Goal: Task Accomplishment & Management: Manage account settings

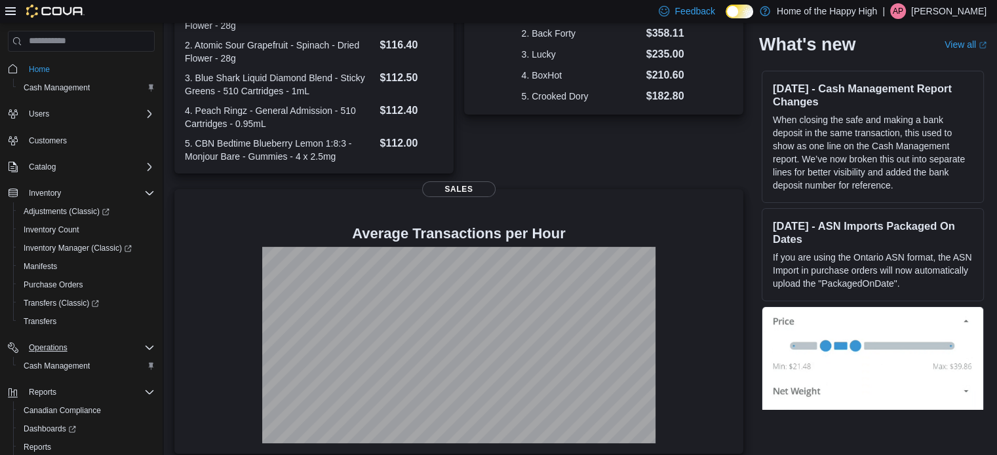
scroll to position [76, 0]
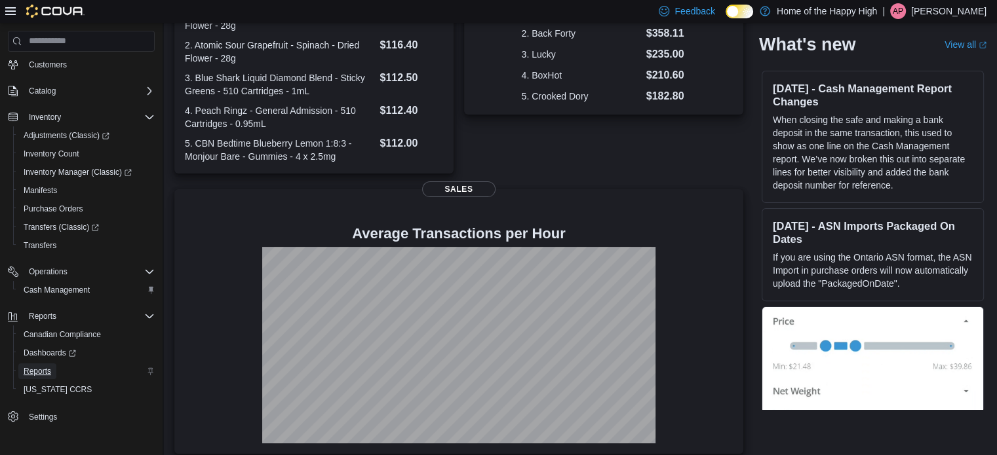
click at [43, 374] on span "Reports" at bounding box center [38, 371] width 28 height 10
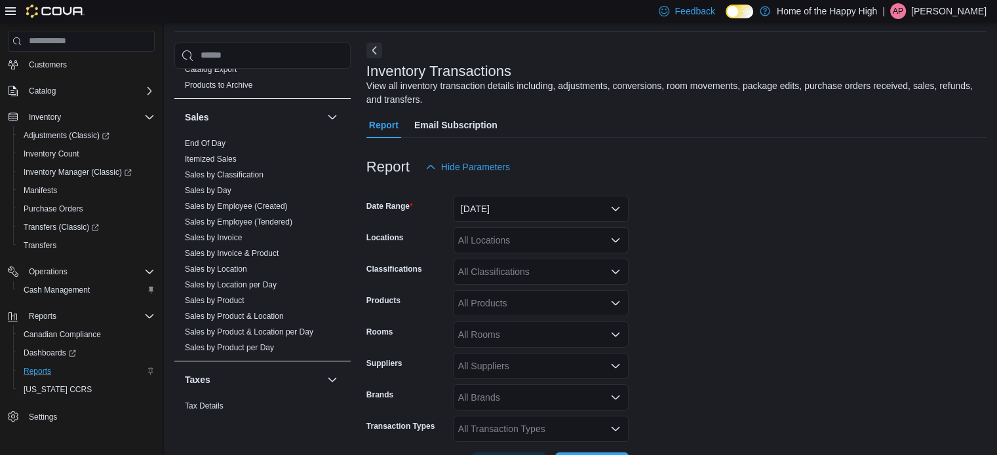
scroll to position [820, 0]
click at [217, 188] on link "Sales by Day" at bounding box center [208, 190] width 47 height 9
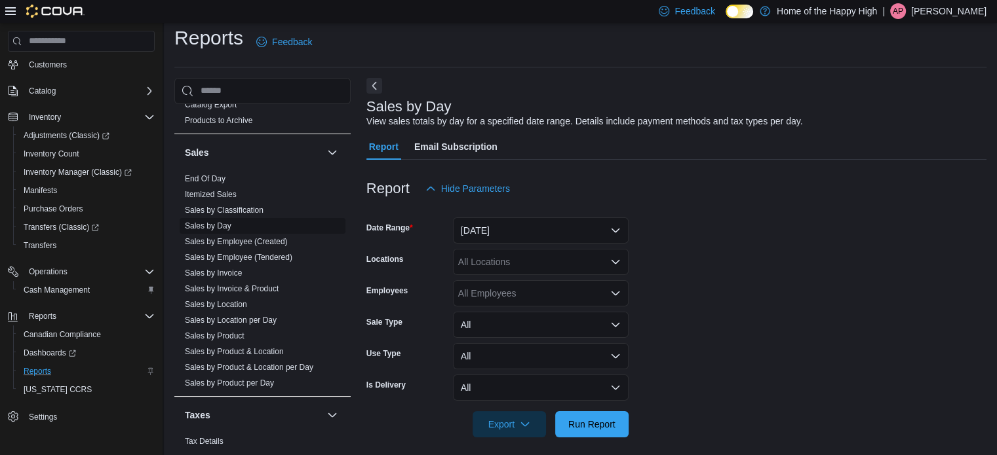
scroll to position [16, 0]
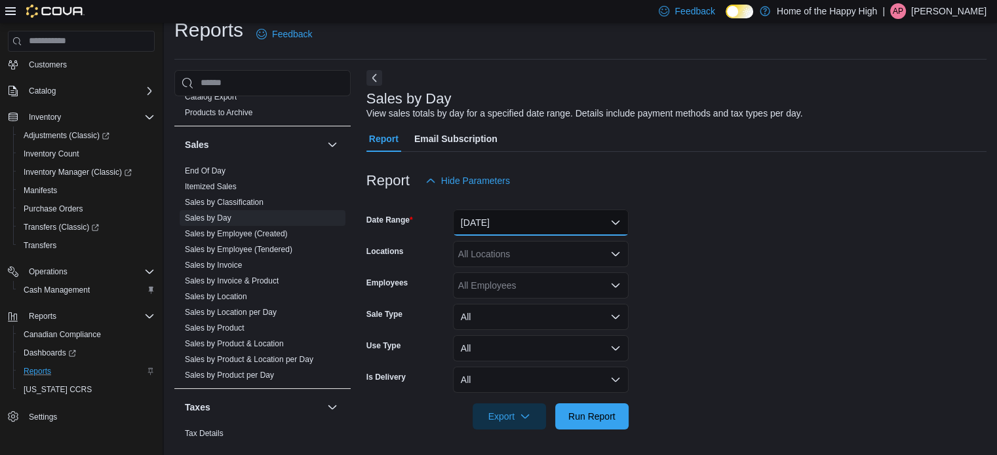
click at [616, 222] on button "[DATE]" at bounding box center [541, 223] width 176 height 26
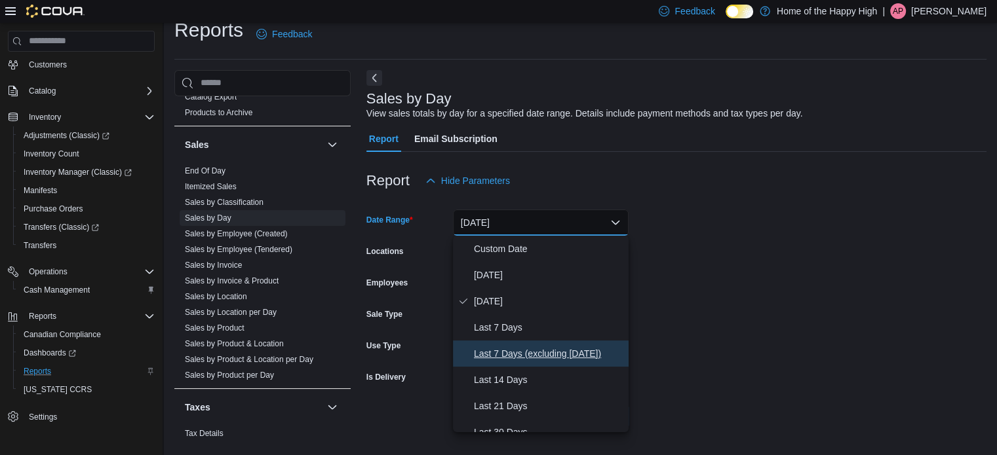
click at [514, 346] on span "Last 7 Days (excluding [DATE])" at bounding box center [548, 354] width 149 height 16
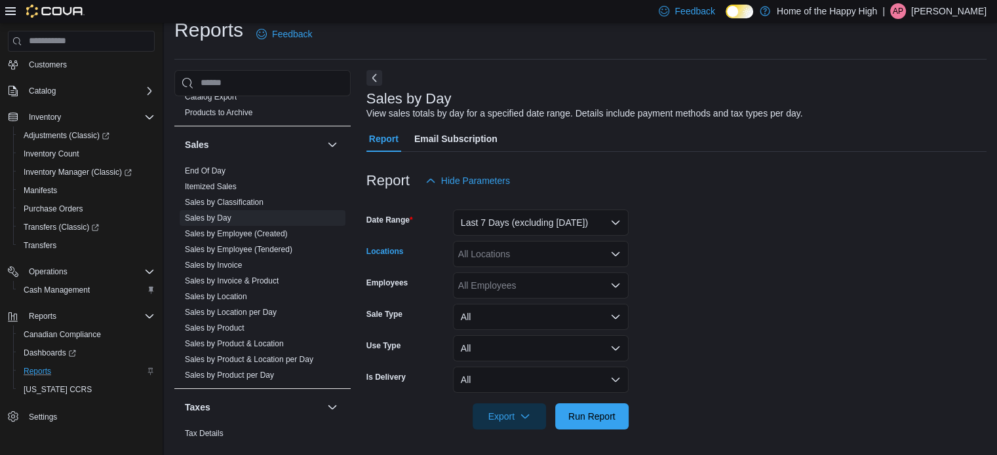
click at [487, 250] on div "All Locations" at bounding box center [541, 254] width 176 height 26
type input "******"
click at [525, 273] on span "[PERSON_NAME] - [PERSON_NAME] - The Joint" at bounding box center [603, 276] width 205 height 13
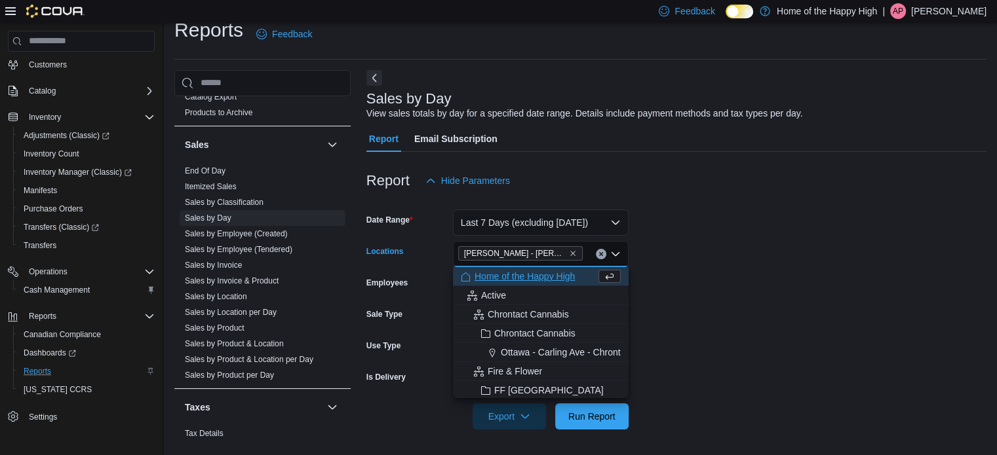
click at [789, 325] on form "Date Range Last 7 Days (excluding today) Locations Regina - Massey - The Joint …" at bounding box center [676, 312] width 620 height 236
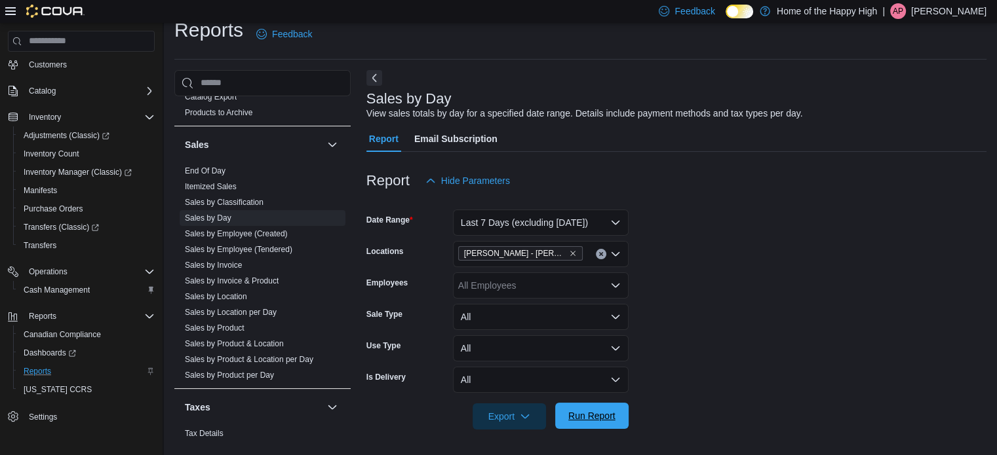
click at [604, 416] on span "Run Report" at bounding box center [591, 415] width 47 height 13
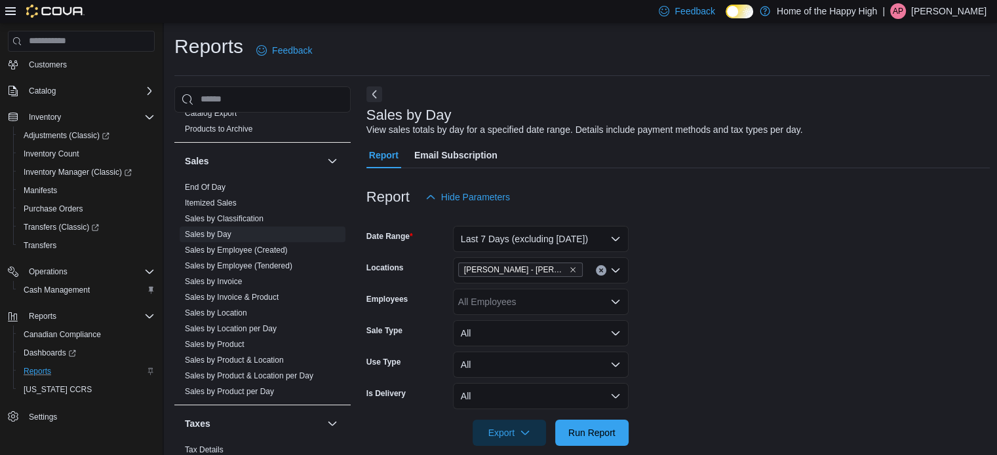
click at [571, 67] on div "Reports Feedback" at bounding box center [581, 50] width 815 height 34
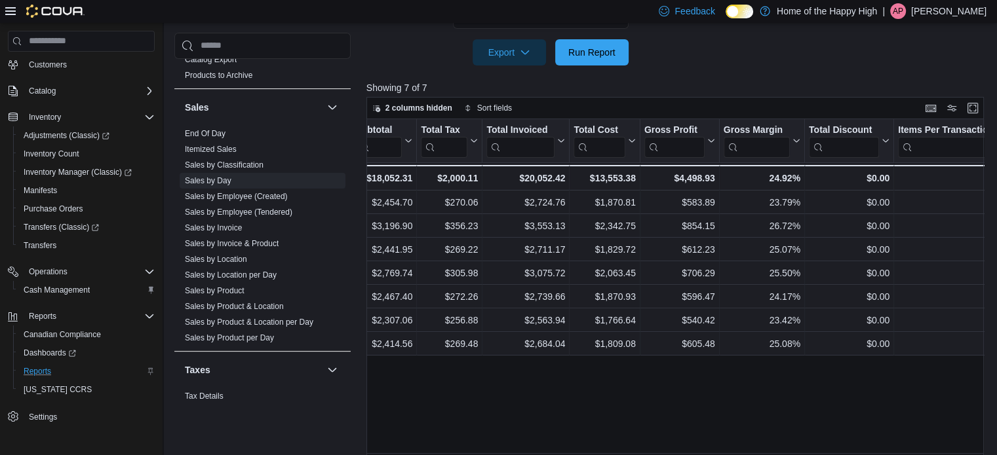
scroll to position [377, 0]
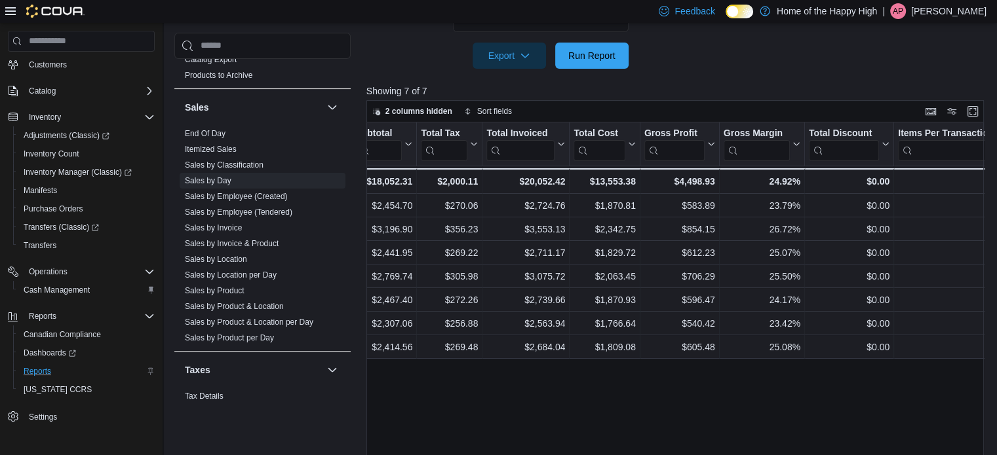
click at [392, 26] on div "Is Delivery" at bounding box center [406, 19] width 81 height 26
click at [68, 209] on span "Purchase Orders" at bounding box center [54, 209] width 60 height 10
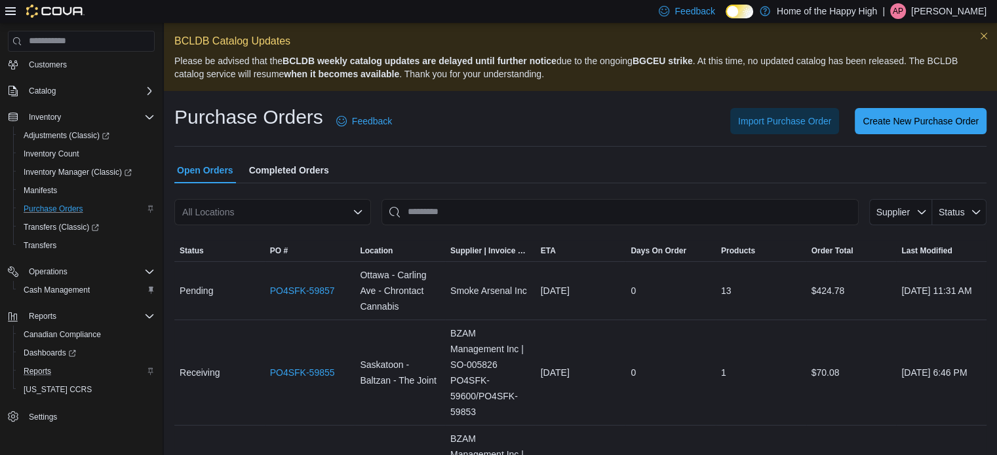
click at [245, 210] on div "All Locations" at bounding box center [272, 212] width 197 height 26
type input "*****"
click at [271, 228] on span "[PERSON_NAME] - [PERSON_NAME] - The Joint" at bounding box center [340, 234] width 205 height 13
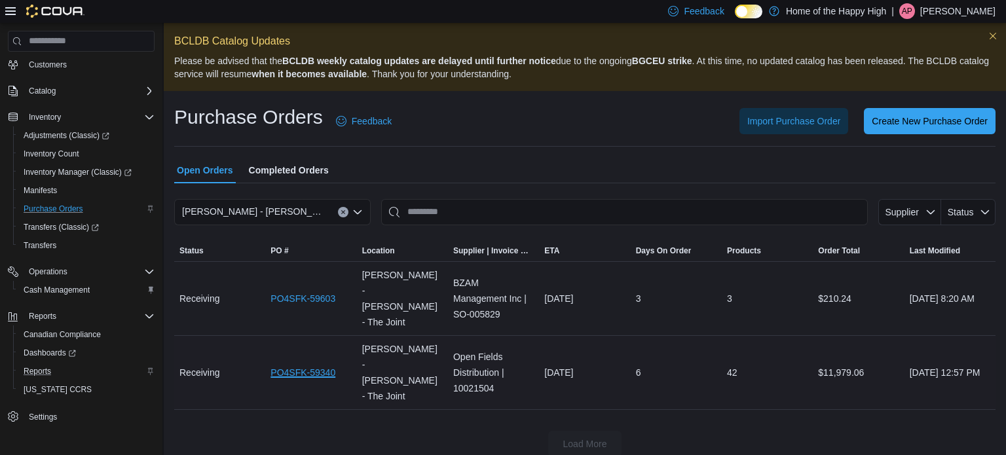
click at [309, 365] on link "PO4SFK-59340" at bounding box center [303, 373] width 65 height 16
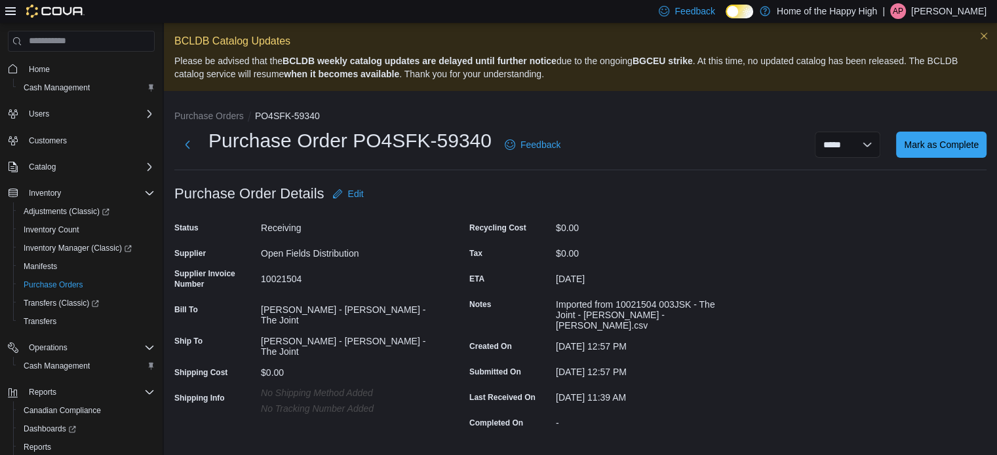
click at [39, 69] on span "Home" at bounding box center [39, 69] width 21 height 10
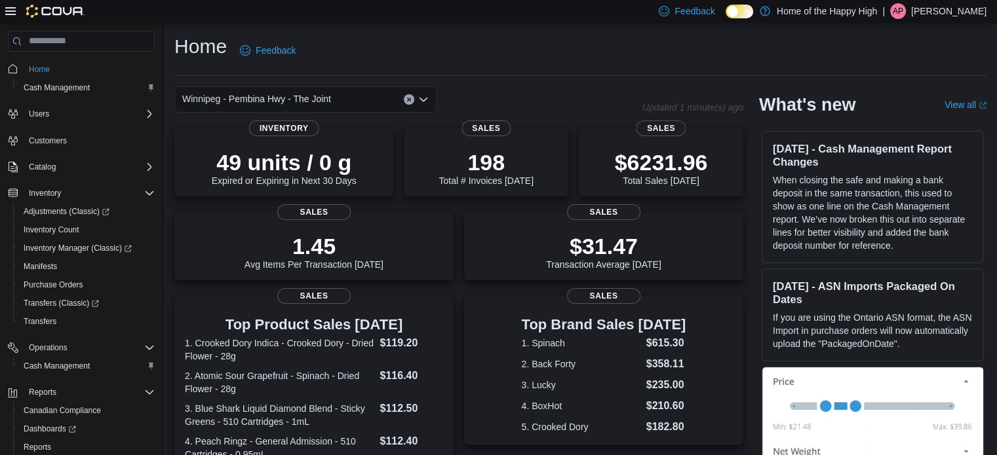
scroll to position [76, 0]
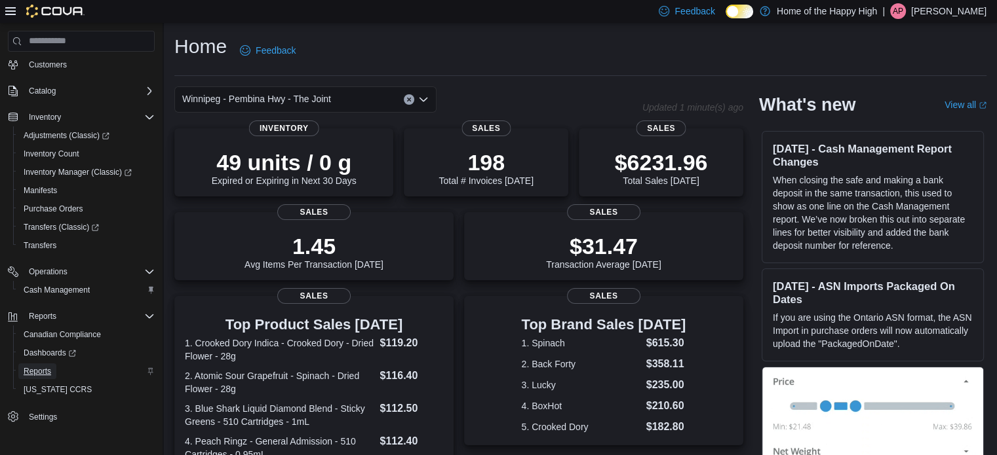
click at [39, 371] on span "Reports" at bounding box center [38, 371] width 28 height 10
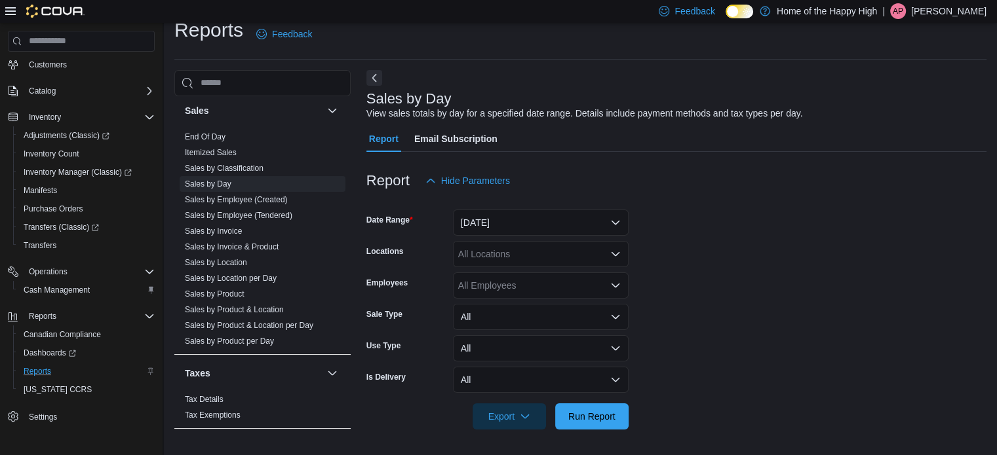
scroll to position [857, 0]
click at [223, 257] on link "Sales by Location" at bounding box center [216, 260] width 62 height 9
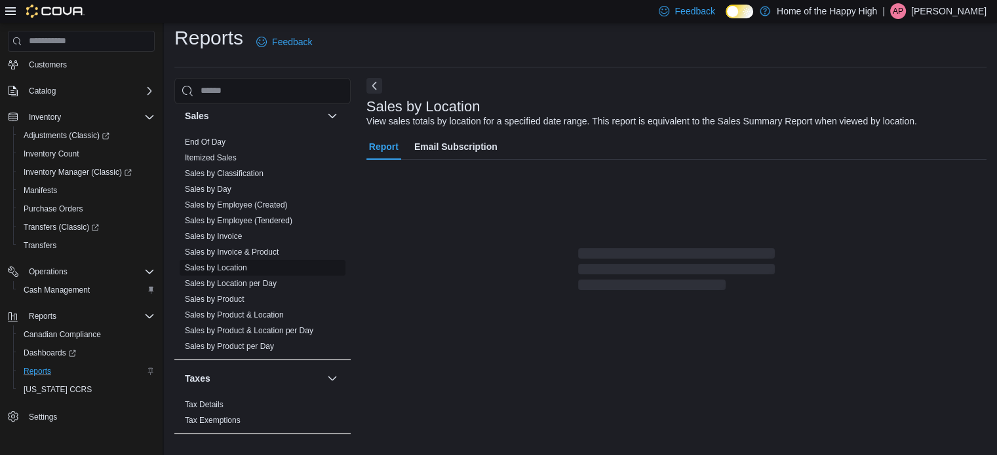
scroll to position [30, 0]
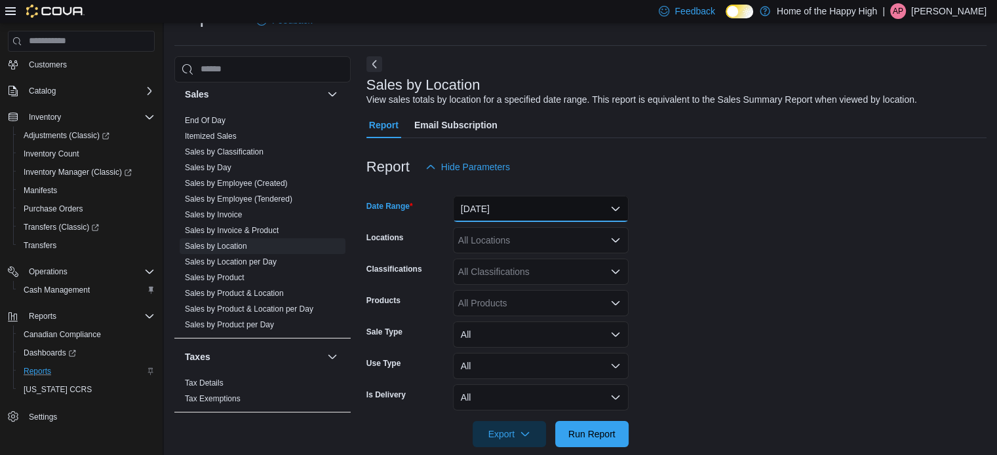
click at [522, 199] on button "[DATE]" at bounding box center [541, 209] width 176 height 26
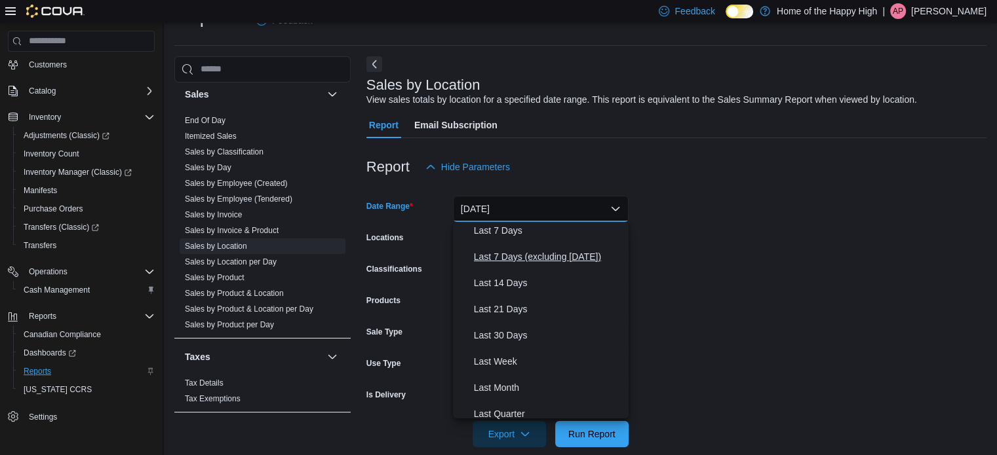
scroll to position [89, 0]
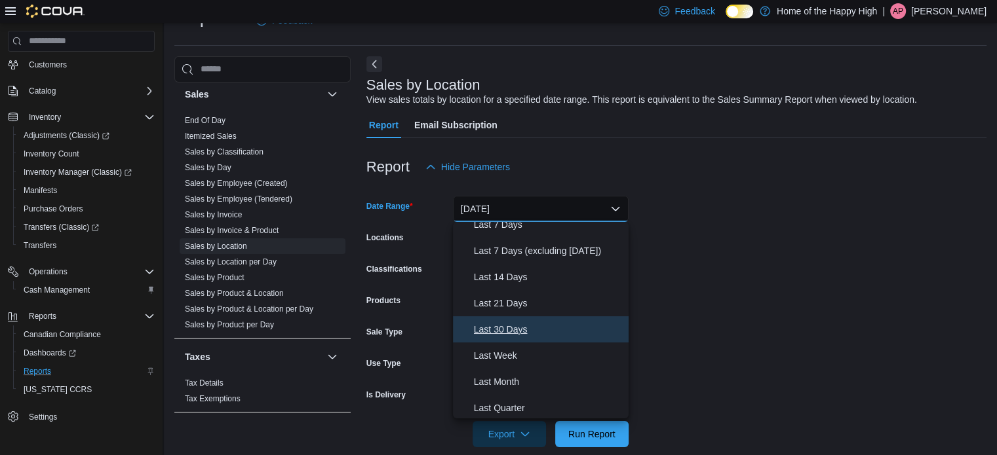
click at [514, 332] on span "Last 30 Days" at bounding box center [548, 330] width 149 height 16
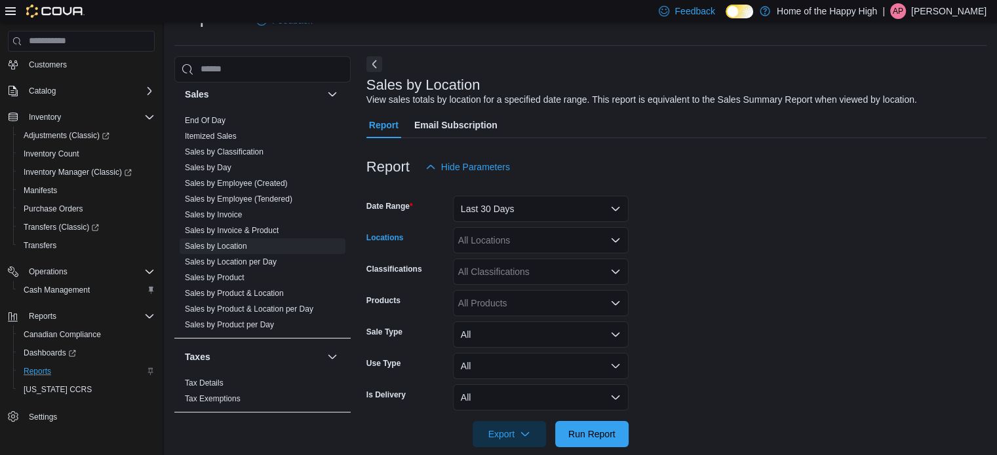
click at [490, 246] on div "All Locations" at bounding box center [541, 240] width 176 height 26
type input "******"
click at [522, 263] on span "[PERSON_NAME] - [PERSON_NAME] - The Joint" at bounding box center [603, 262] width 205 height 13
click at [687, 264] on form "Date Range Last 30 Days Locations [GEOGRAPHIC_DATA] - [PERSON_NAME] - The Joint…" at bounding box center [676, 313] width 620 height 267
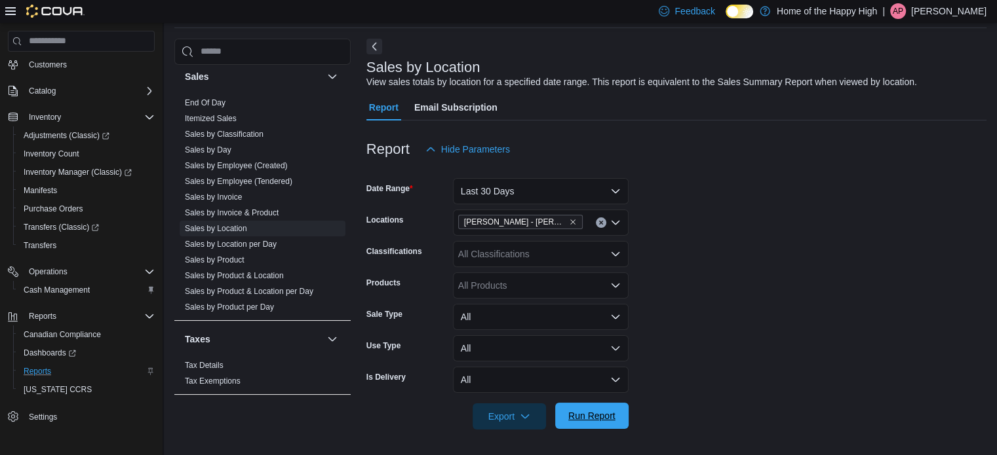
click at [587, 419] on span "Run Report" at bounding box center [591, 415] width 47 height 13
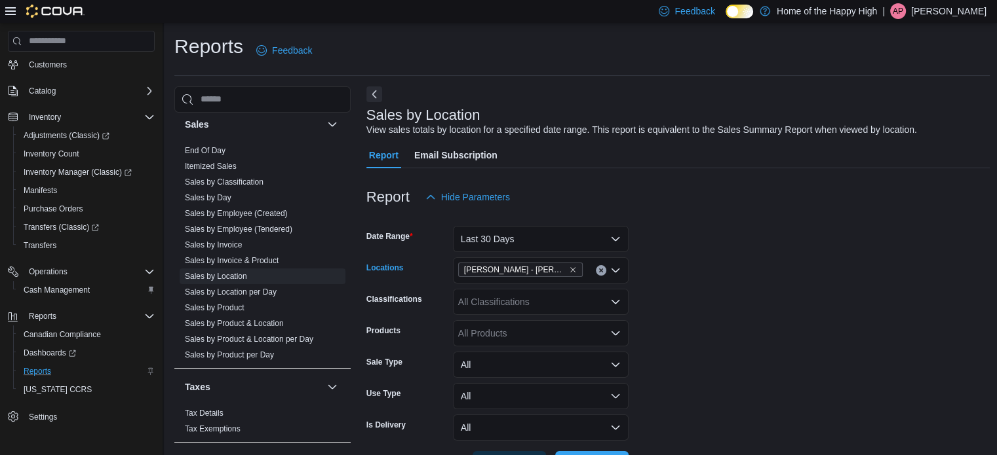
click at [603, 269] on button "Clear input" at bounding box center [601, 270] width 10 height 10
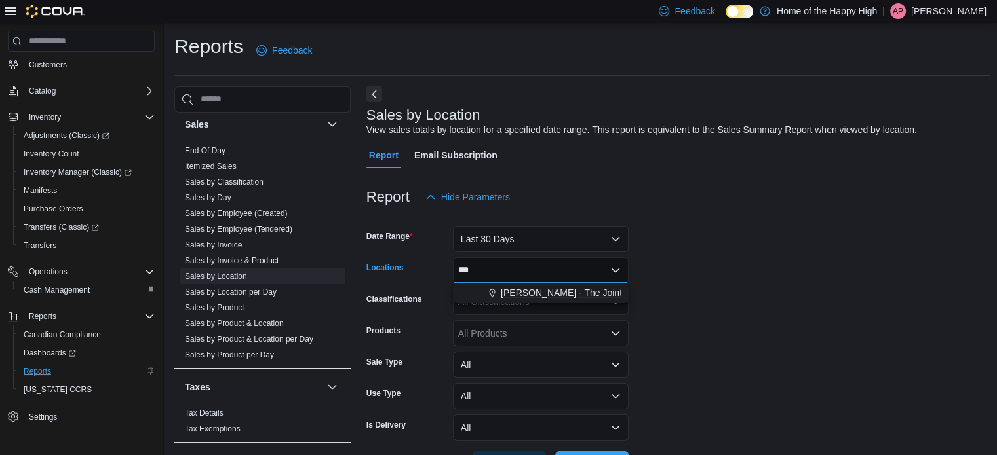
type input "***"
click at [538, 292] on span "[PERSON_NAME] - The Joint" at bounding box center [561, 292] width 121 height 13
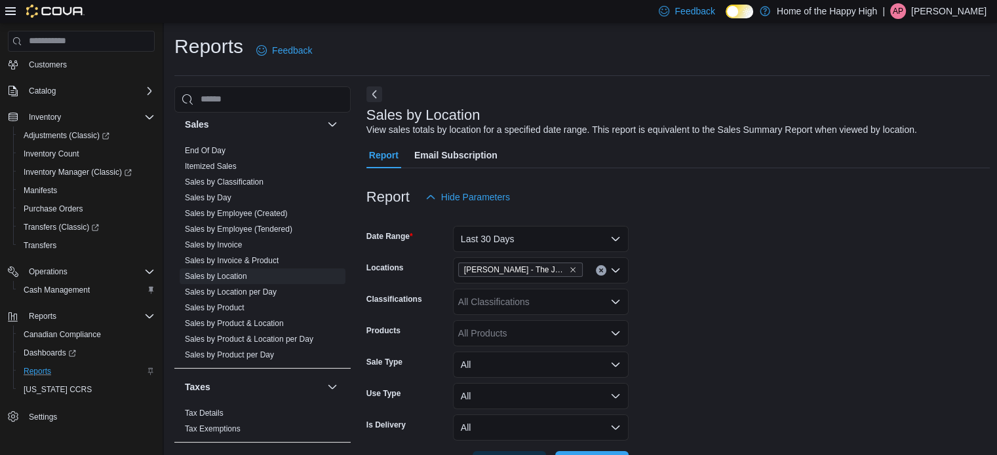
click at [741, 316] on form "Date Range Last 30 Days Locations [GEOGRAPHIC_DATA][PERSON_NAME][GEOGRAPHIC_DAT…" at bounding box center [678, 343] width 624 height 267
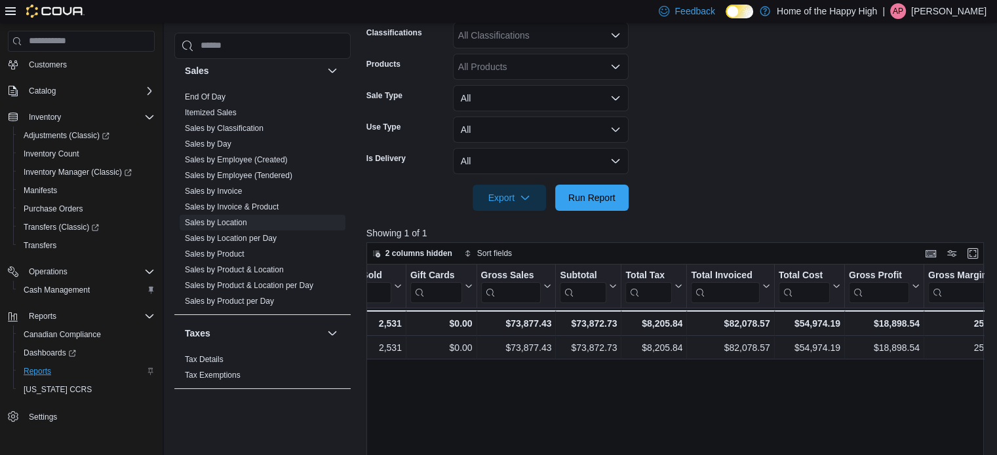
scroll to position [265, 0]
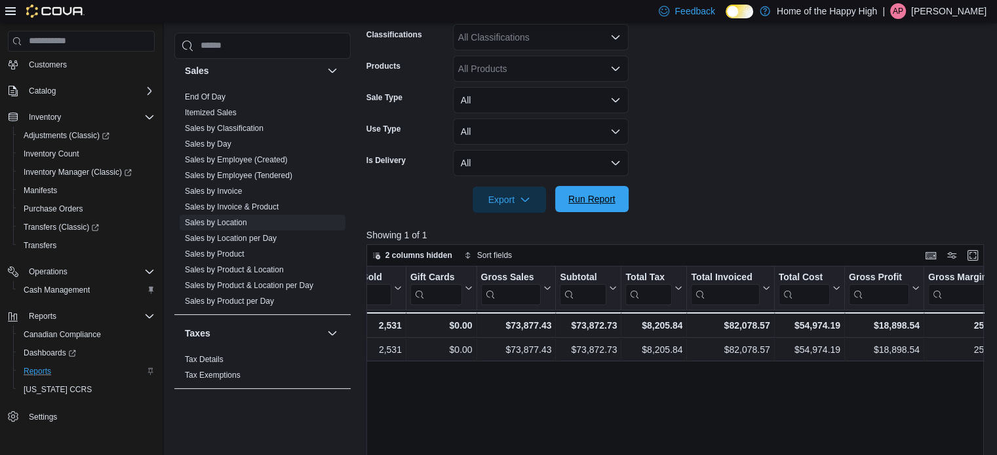
click at [584, 199] on span "Run Report" at bounding box center [591, 199] width 47 height 13
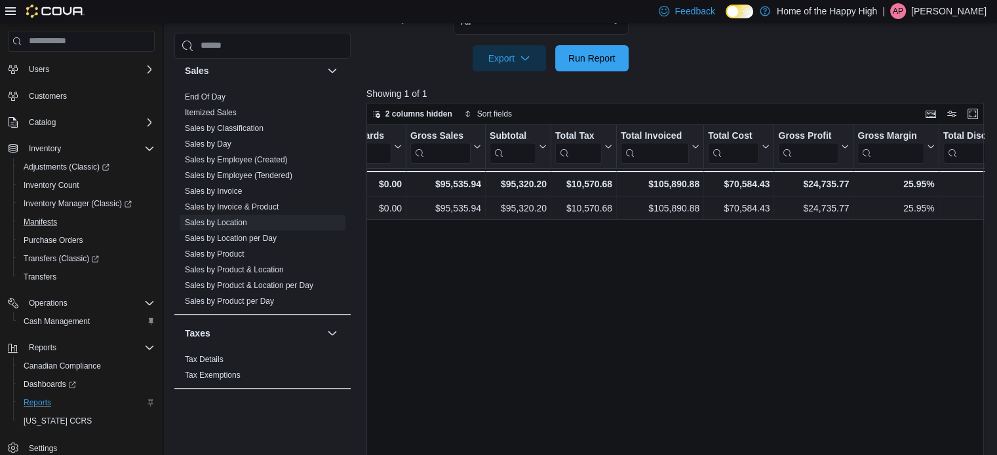
scroll to position [39, 0]
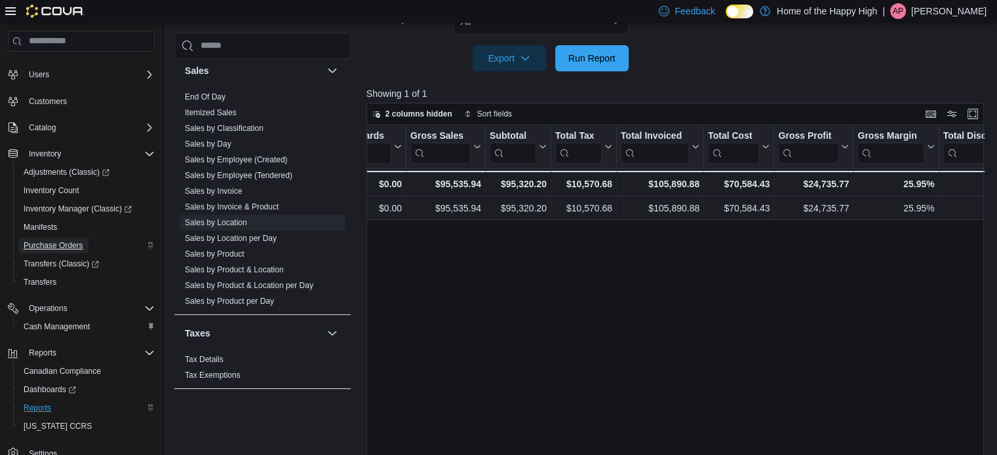
click at [56, 243] on span "Purchase Orders" at bounding box center [54, 245] width 60 height 10
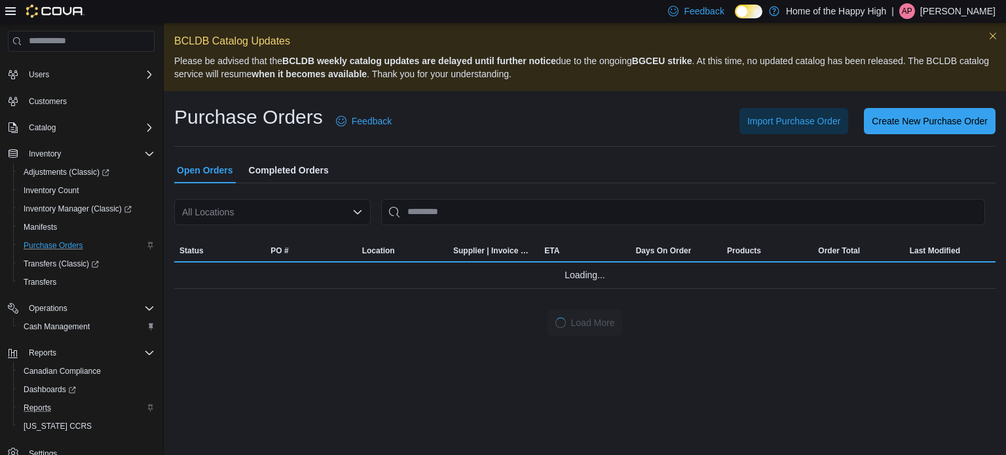
click at [236, 213] on div "All Locations" at bounding box center [272, 212] width 197 height 26
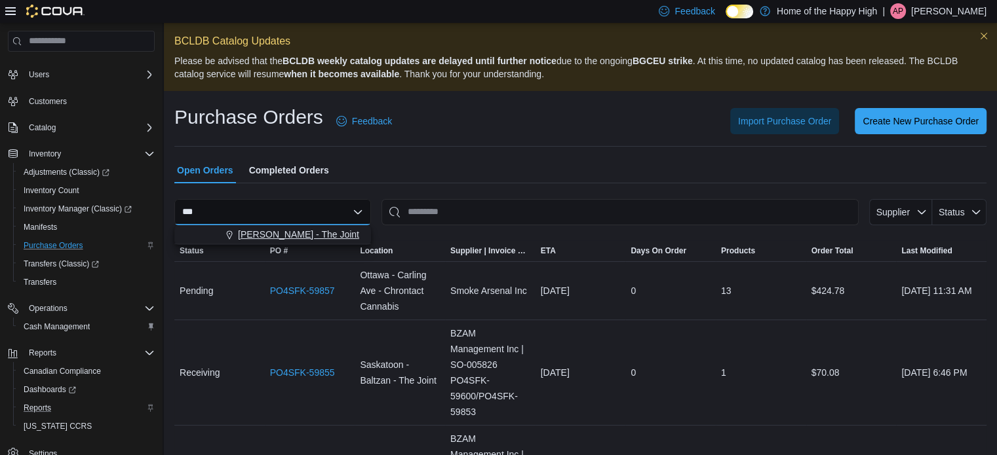
type input "***"
click at [259, 229] on span "[PERSON_NAME] - The Joint" at bounding box center [298, 234] width 121 height 13
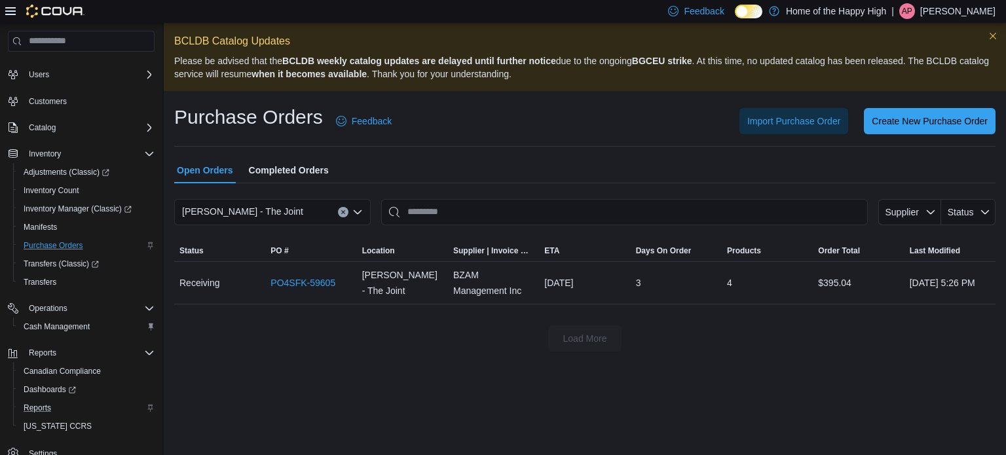
click at [294, 164] on span "Completed Orders" at bounding box center [289, 170] width 80 height 26
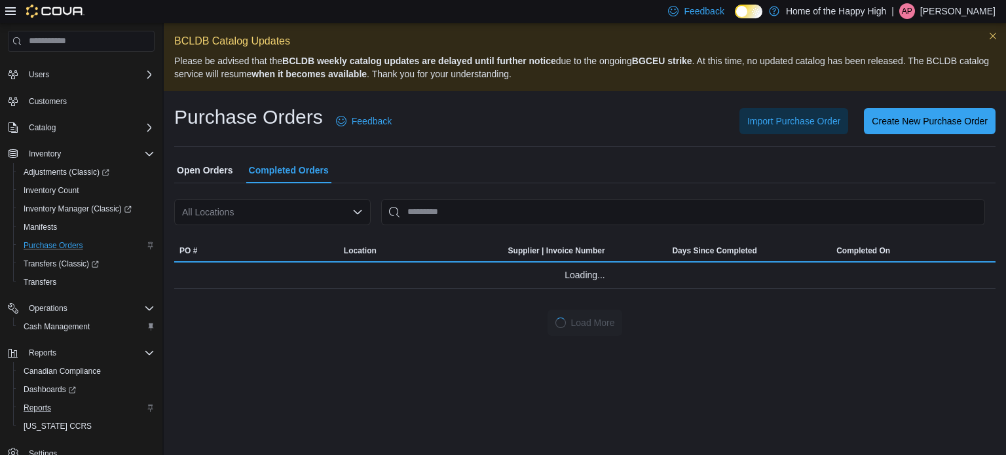
click at [246, 214] on div "All Locations" at bounding box center [272, 212] width 197 height 26
type input "***"
click at [261, 233] on span "[PERSON_NAME] - The Joint" at bounding box center [298, 234] width 121 height 13
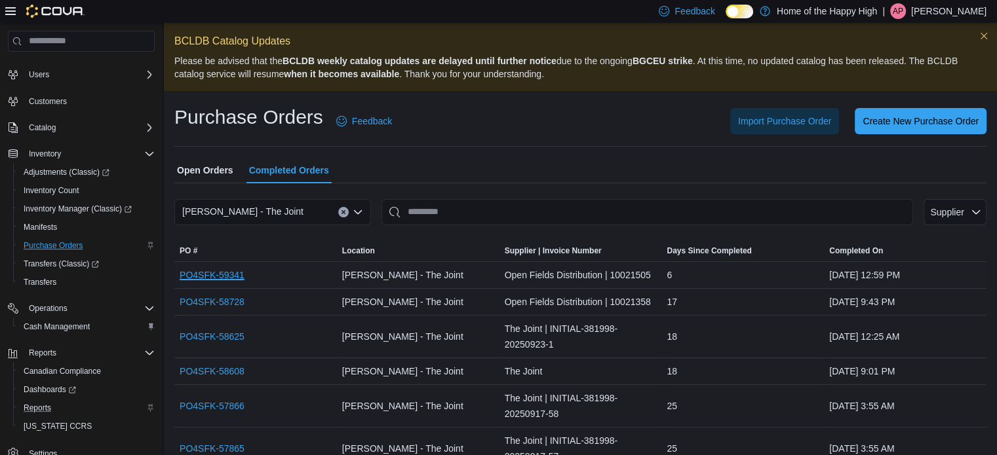
click at [229, 271] on link "PO4SFK-59341" at bounding box center [212, 275] width 65 height 16
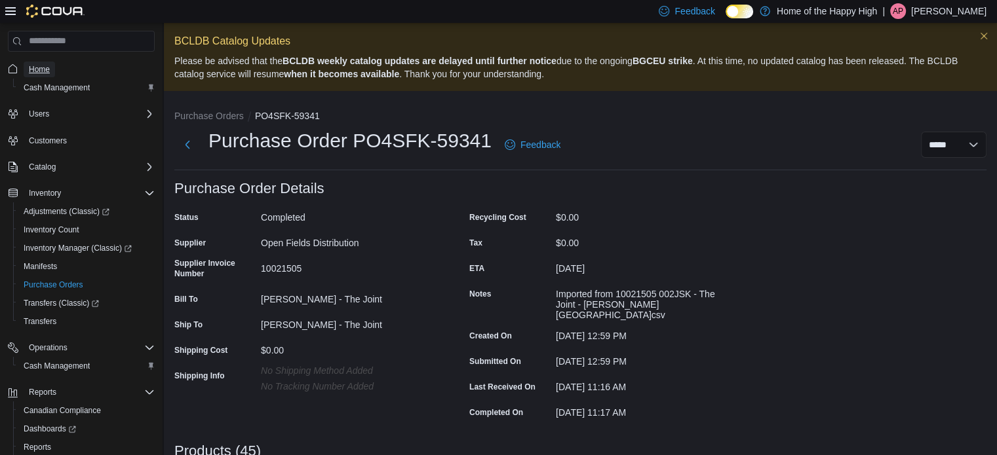
click at [40, 69] on span "Home" at bounding box center [39, 69] width 21 height 10
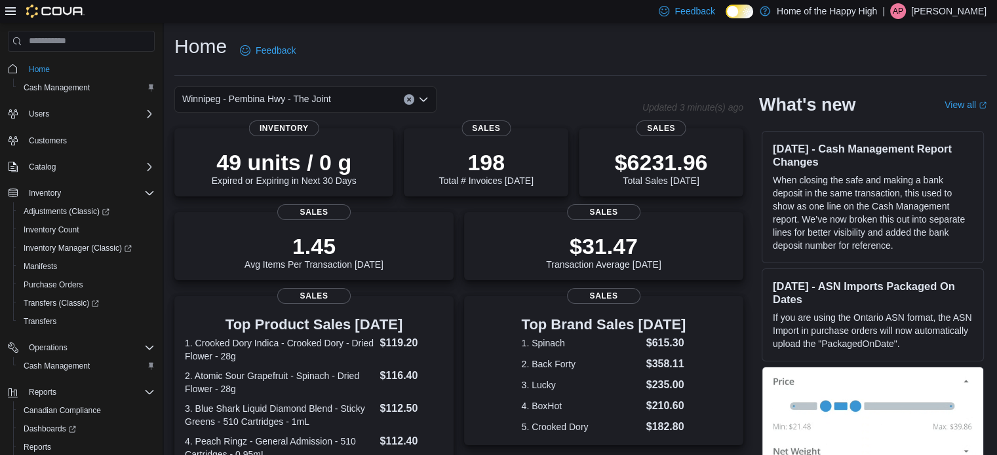
click at [349, 99] on div "Winnipeg - Pembina Hwy - The Joint" at bounding box center [305, 99] width 262 height 26
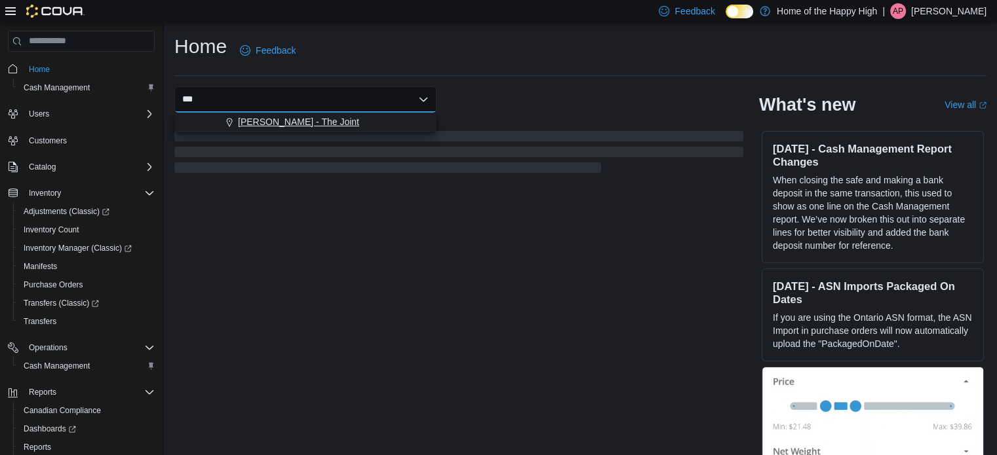
type input "***"
click at [326, 129] on button "[PERSON_NAME] - The Joint" at bounding box center [305, 122] width 262 height 19
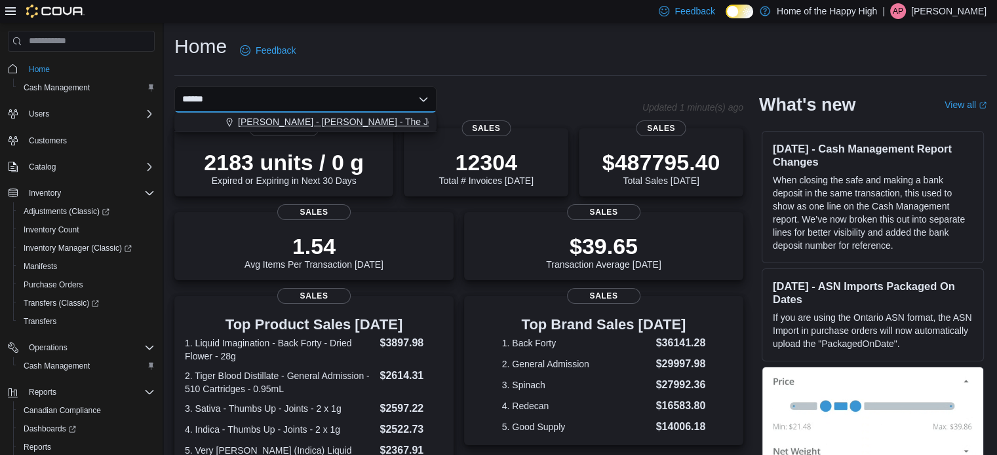
type input "******"
click at [313, 120] on span "[PERSON_NAME] - [PERSON_NAME] - The Joint" at bounding box center [340, 121] width 205 height 13
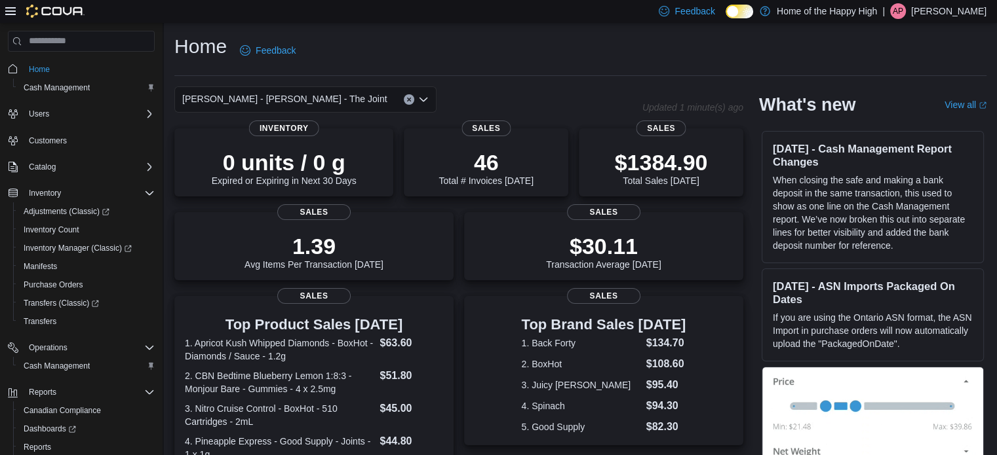
click at [498, 41] on div "Home Feedback" at bounding box center [580, 50] width 812 height 34
